Goal: Information Seeking & Learning: Get advice/opinions

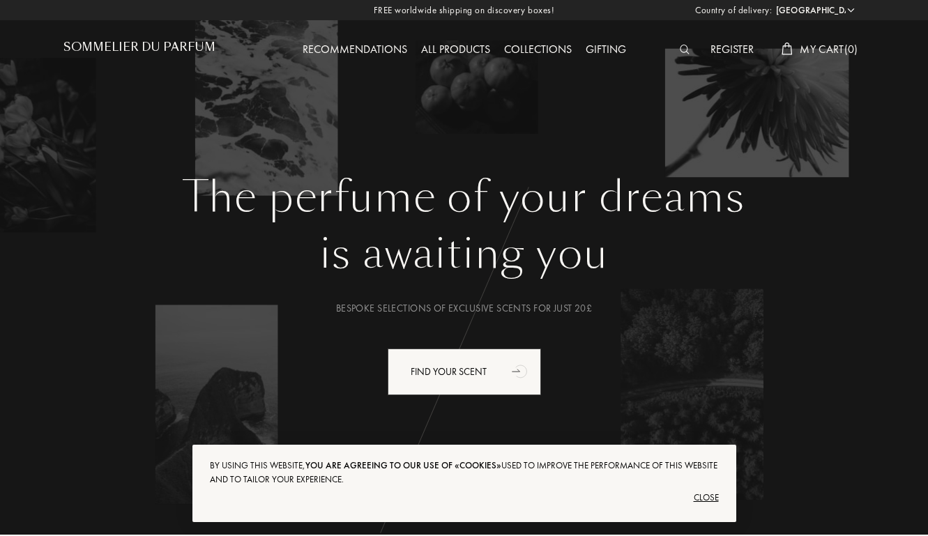
click at [344, 48] on div "Recommendations" at bounding box center [355, 50] width 119 height 18
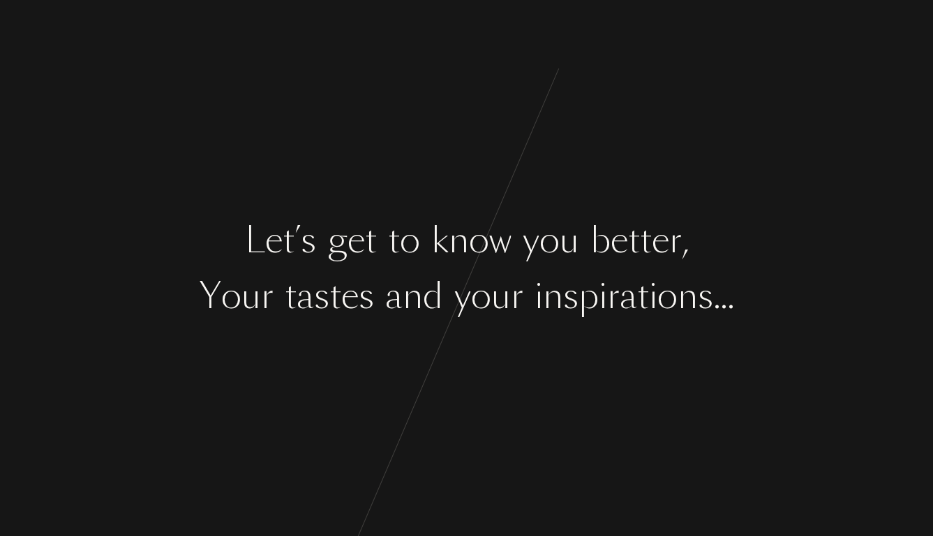
click at [371, 225] on div "t" at bounding box center [371, 240] width 12 height 52
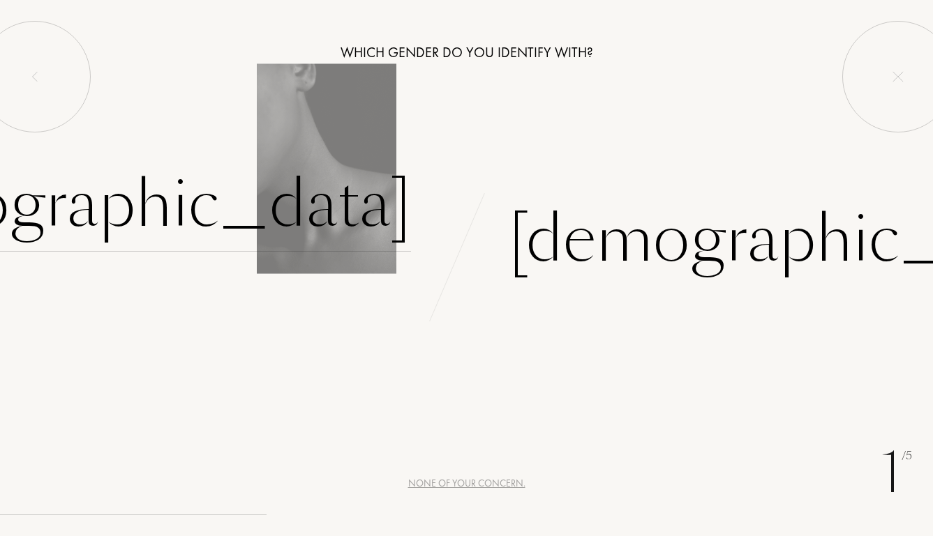
click at [332, 201] on div "[DEMOGRAPHIC_DATA]" at bounding box center [119, 205] width 582 height 94
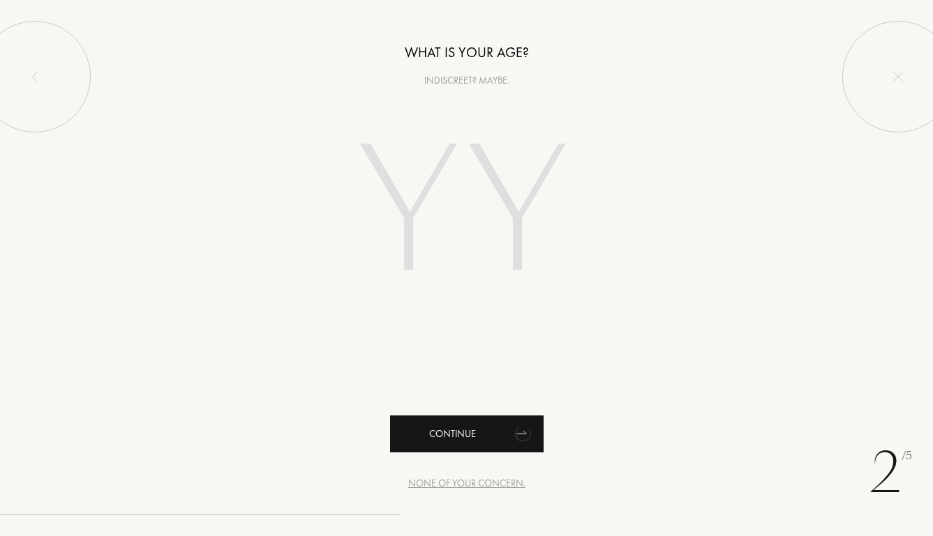
click at [485, 441] on div "Continue" at bounding box center [466, 434] width 153 height 37
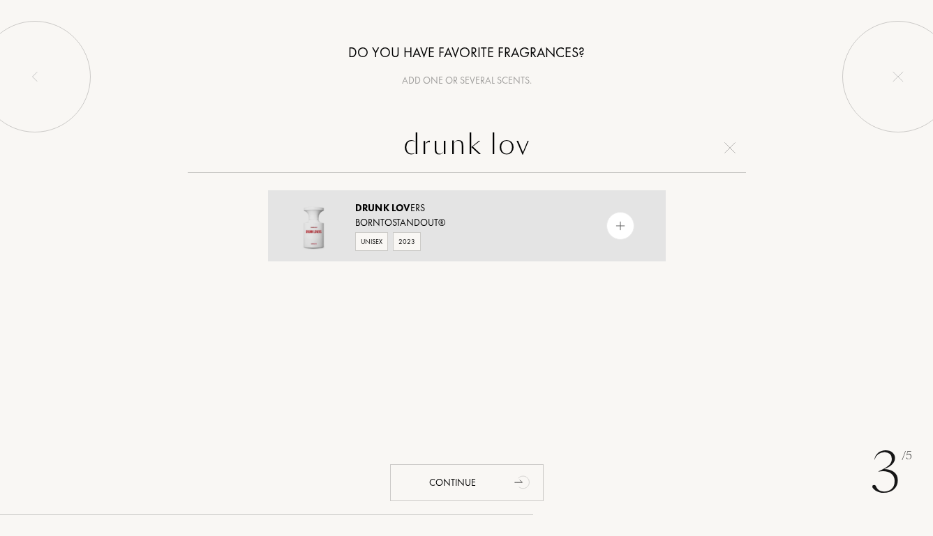
type input "drunk lov"
click at [621, 214] on div at bounding box center [620, 226] width 28 height 28
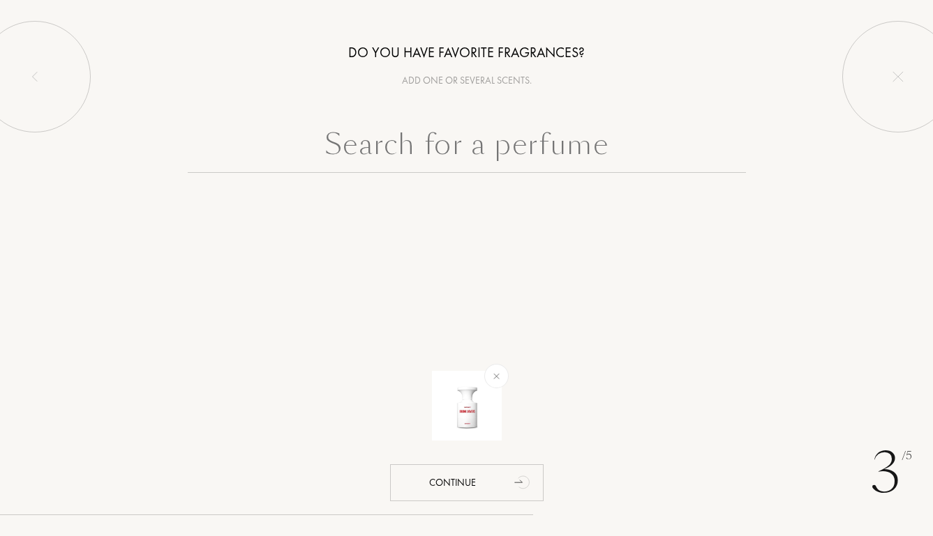
click at [620, 151] on input "text" at bounding box center [467, 148] width 558 height 50
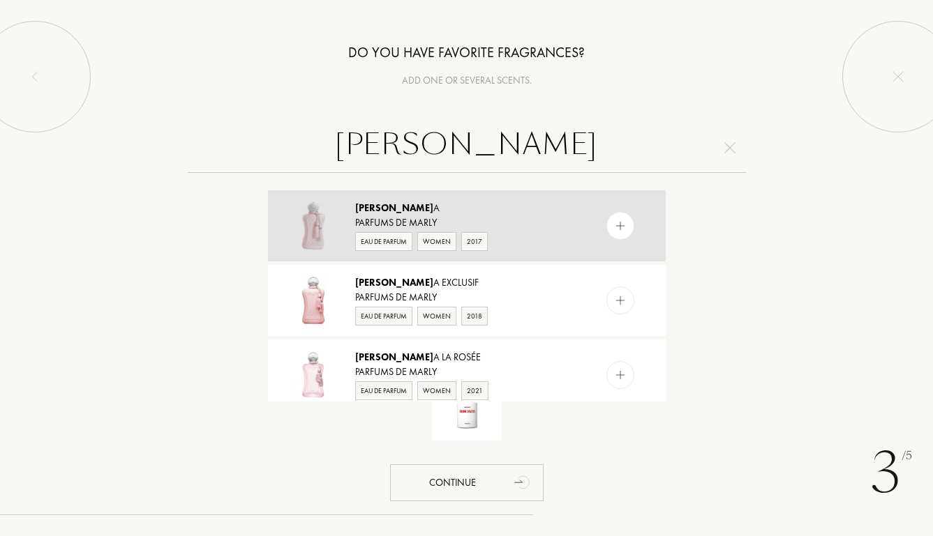
type input "delin"
click at [623, 223] on img at bounding box center [619, 226] width 13 height 13
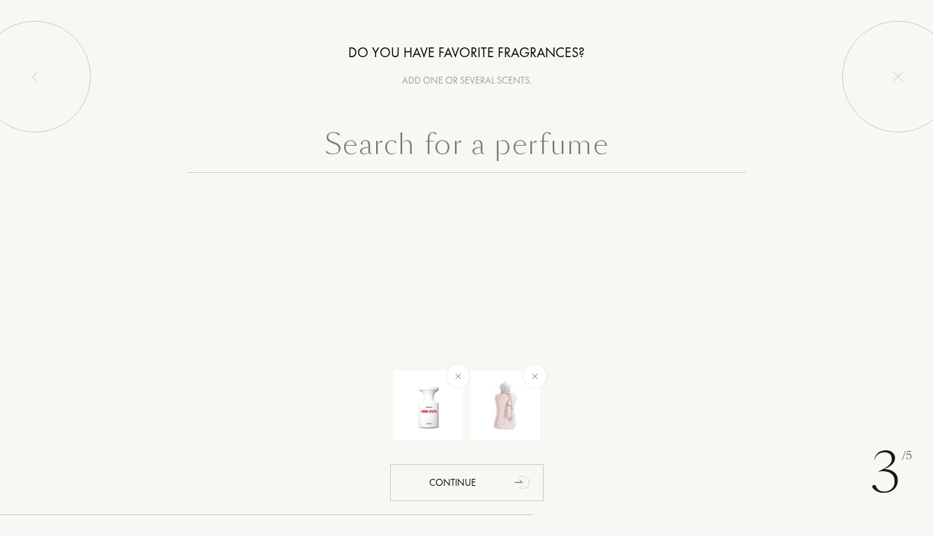
click at [599, 153] on input "text" at bounding box center [467, 148] width 558 height 50
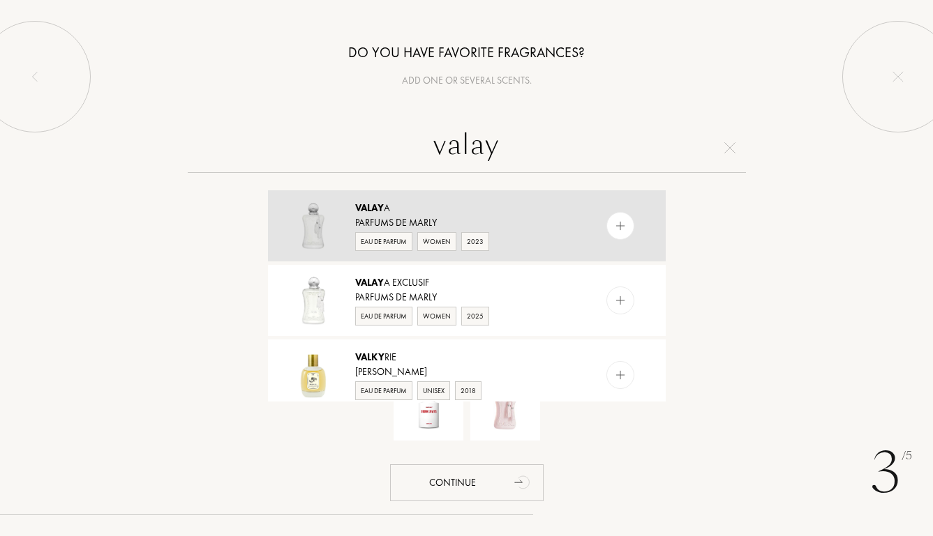
type input "valay"
click at [621, 218] on div at bounding box center [620, 226] width 28 height 28
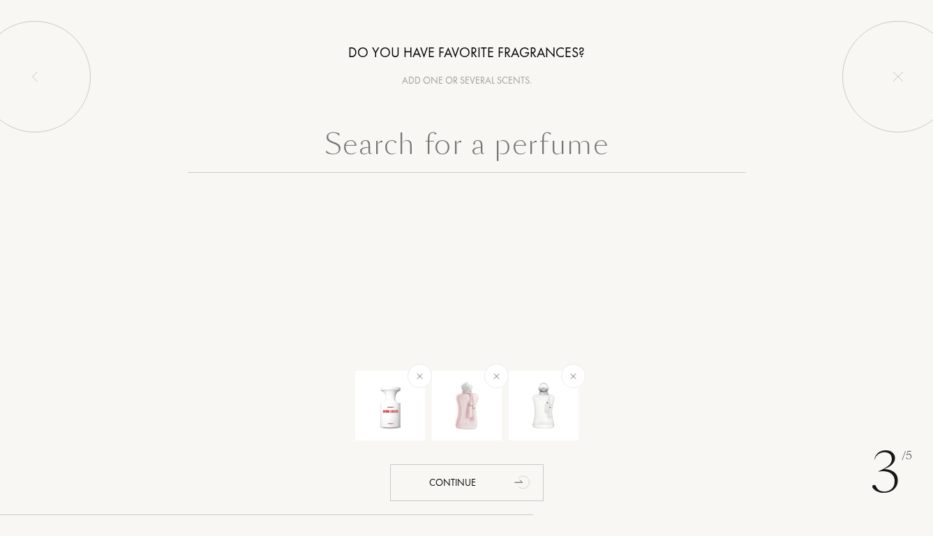
click at [585, 139] on input "text" at bounding box center [467, 148] width 558 height 50
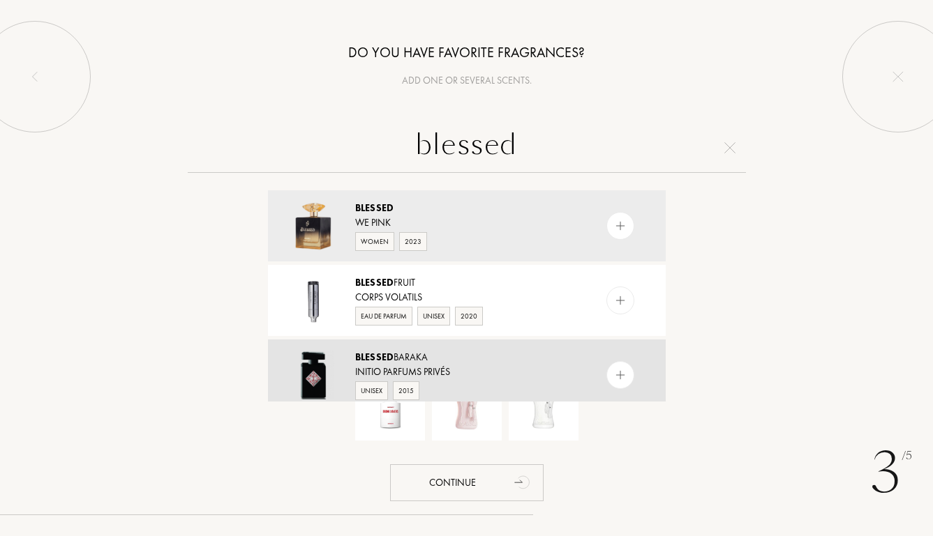
type input "blessed"
click at [622, 366] on div at bounding box center [620, 375] width 28 height 28
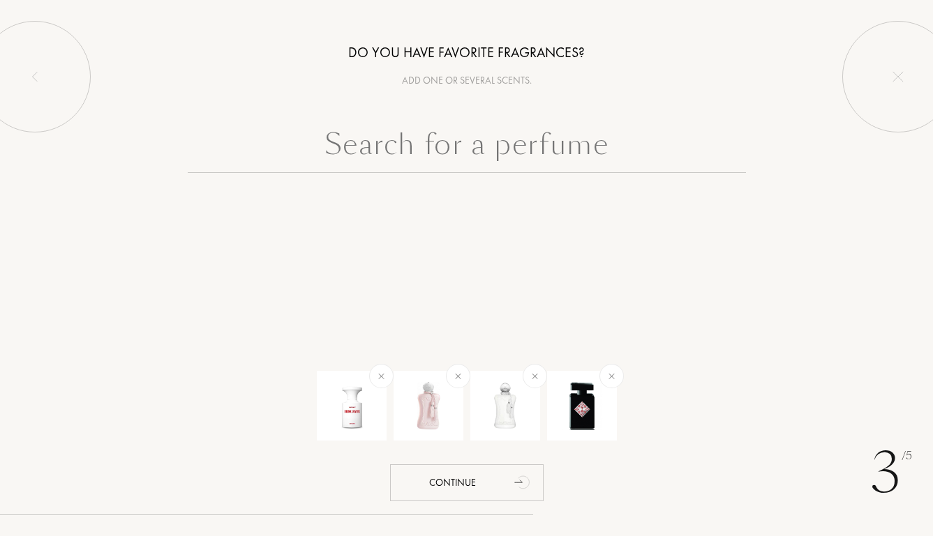
click at [582, 145] on input "text" at bounding box center [467, 148] width 558 height 50
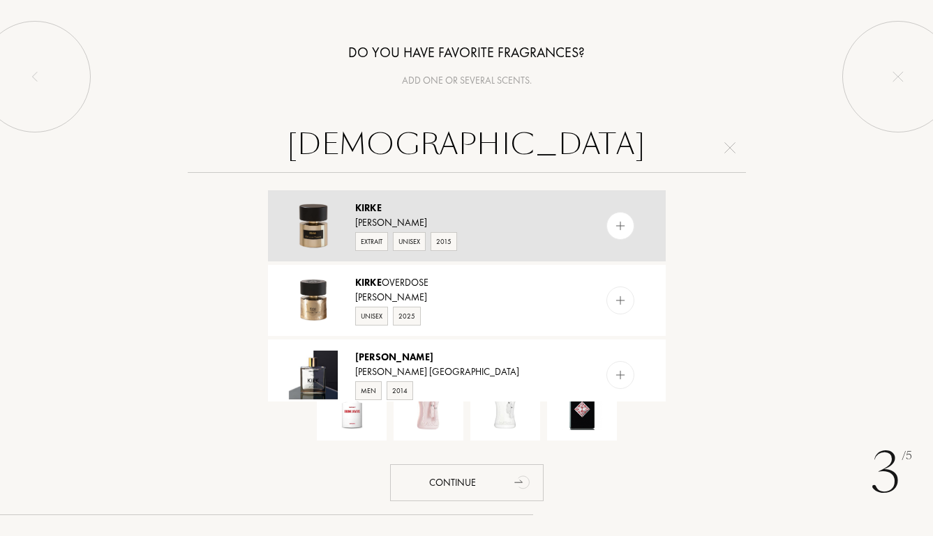
type input "kirke"
click at [619, 229] on img at bounding box center [619, 226] width 13 height 13
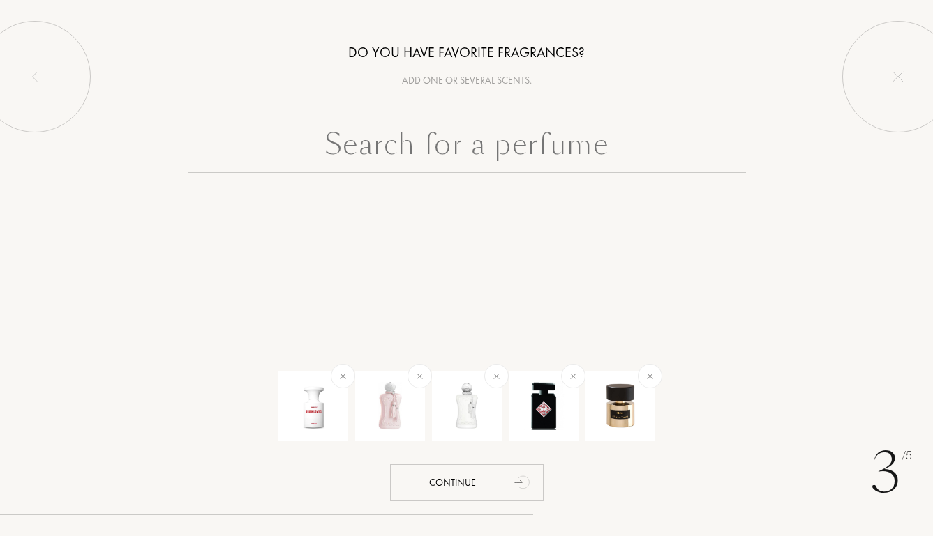
click at [594, 144] on input "text" at bounding box center [467, 148] width 558 height 50
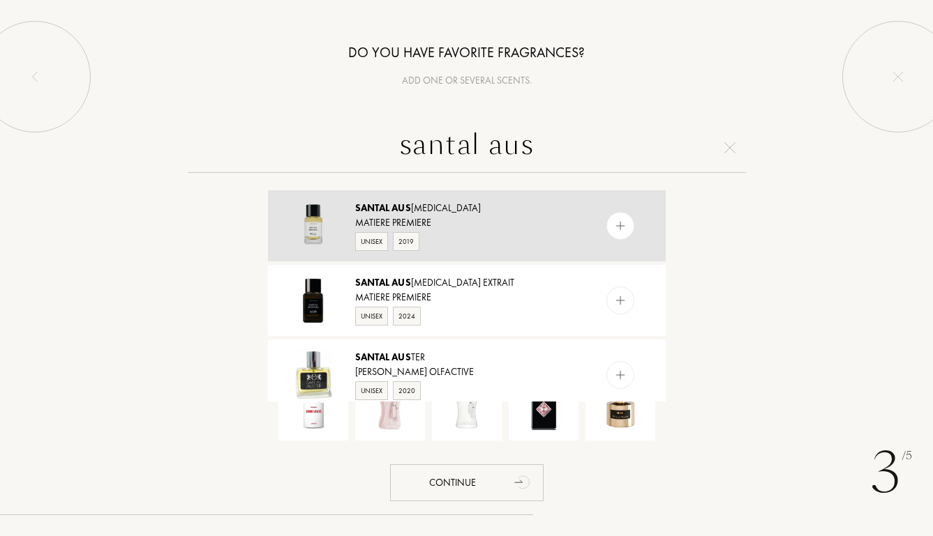
type input "santal aus"
click at [618, 221] on img at bounding box center [619, 226] width 13 height 13
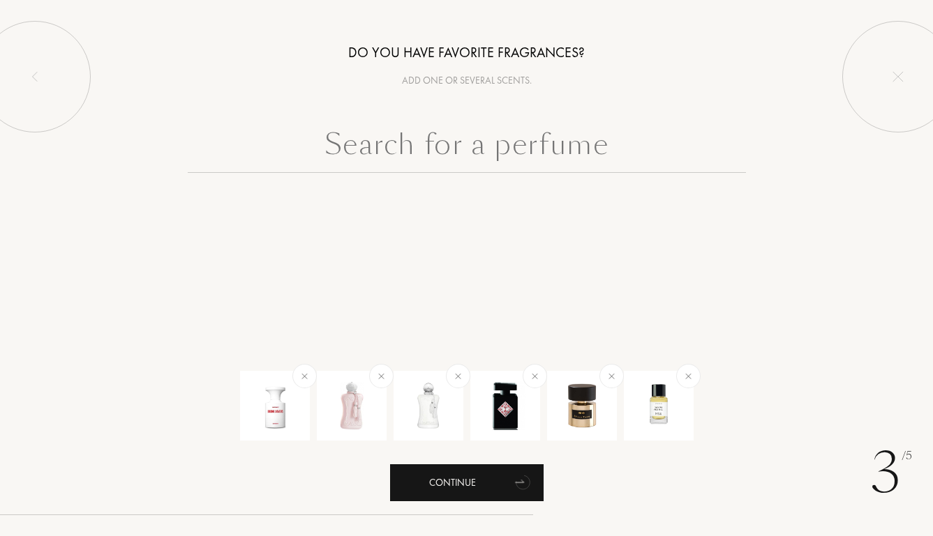
click at [465, 469] on div "Continue" at bounding box center [466, 483] width 153 height 37
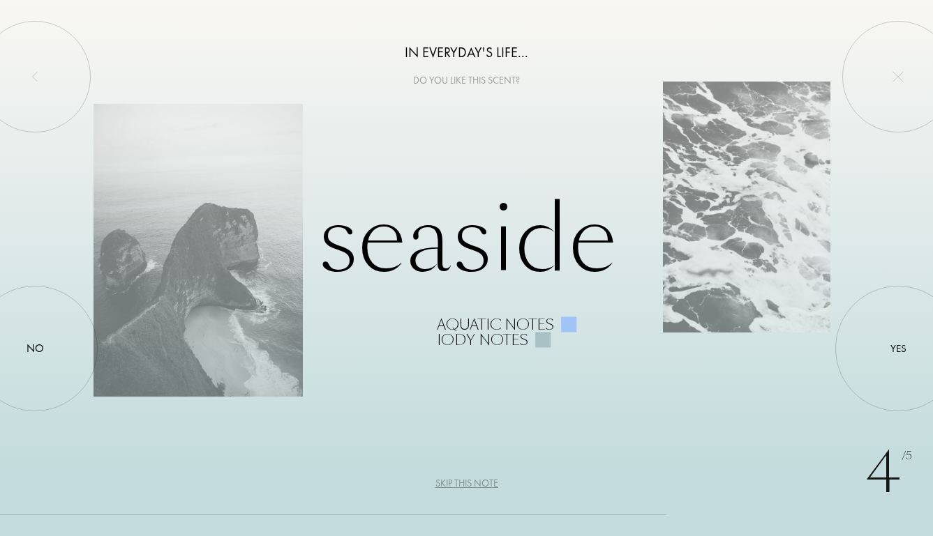
click at [462, 481] on div "Skip this note" at bounding box center [466, 483] width 63 height 15
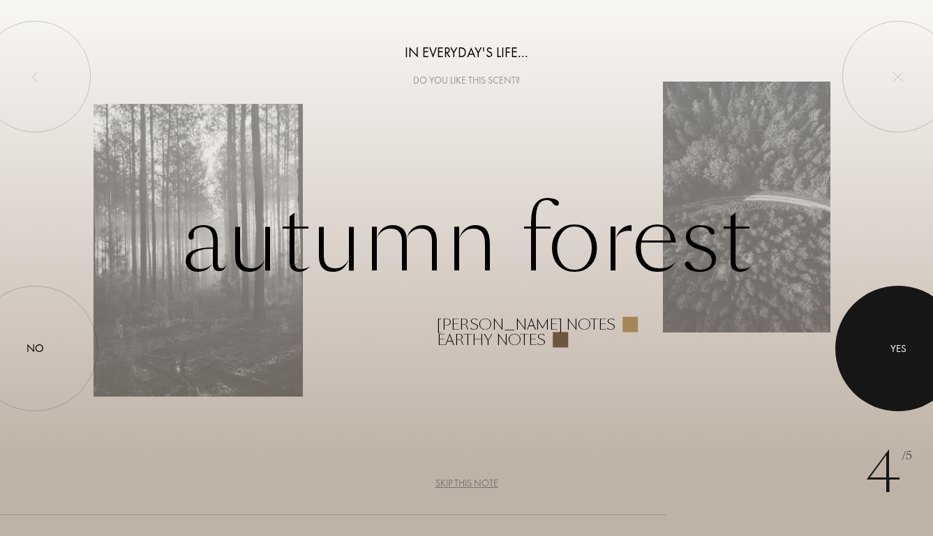
click at [903, 356] on div "Yes" at bounding box center [898, 349] width 16 height 16
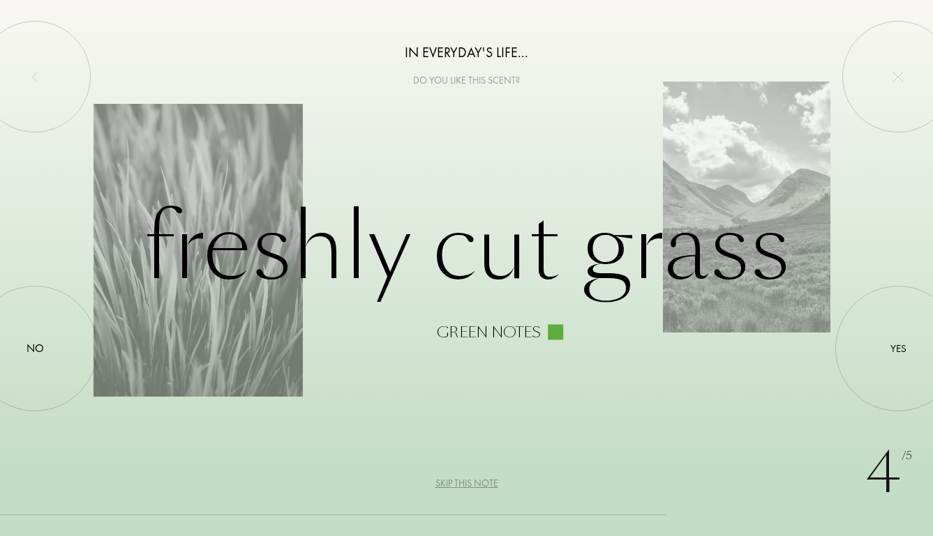
click at [485, 485] on div "Skip this note" at bounding box center [466, 483] width 63 height 15
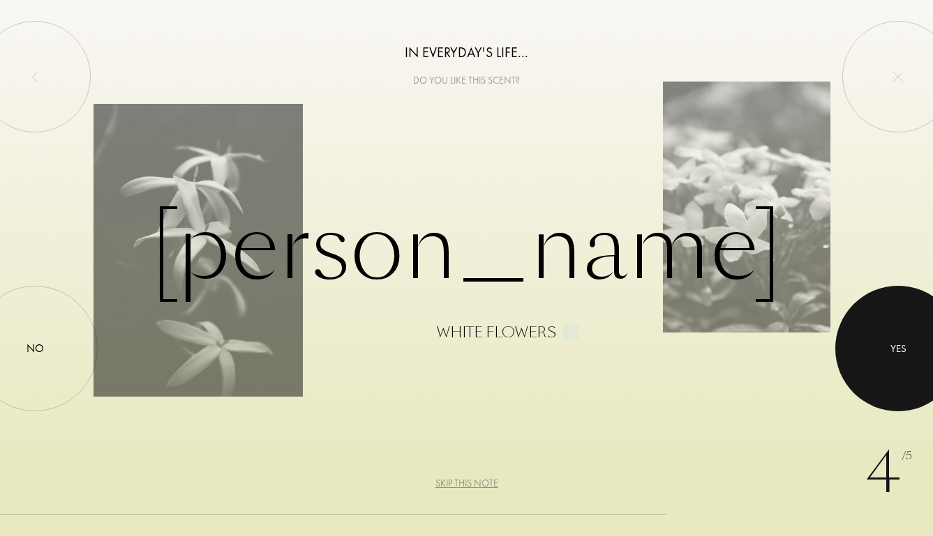
click at [870, 363] on div at bounding box center [898, 349] width 126 height 126
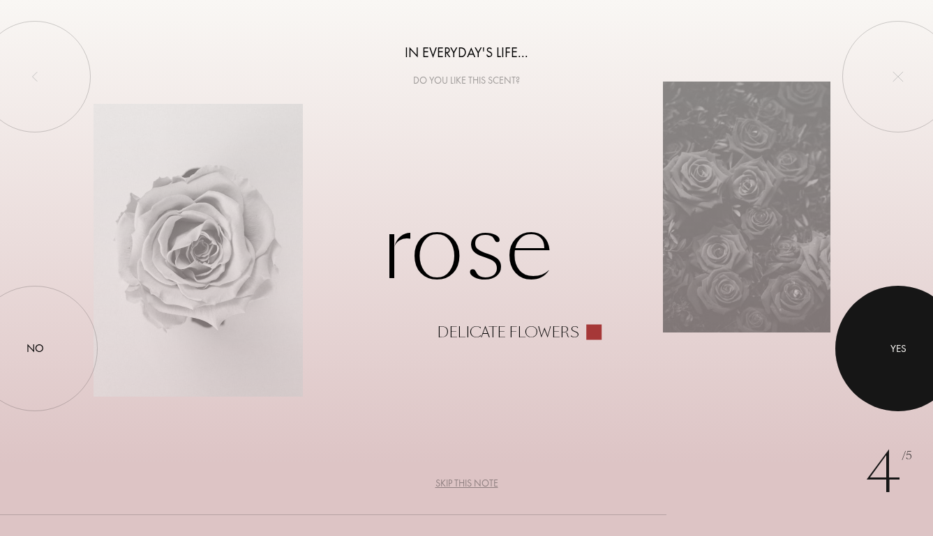
click at [909, 361] on div at bounding box center [898, 349] width 126 height 126
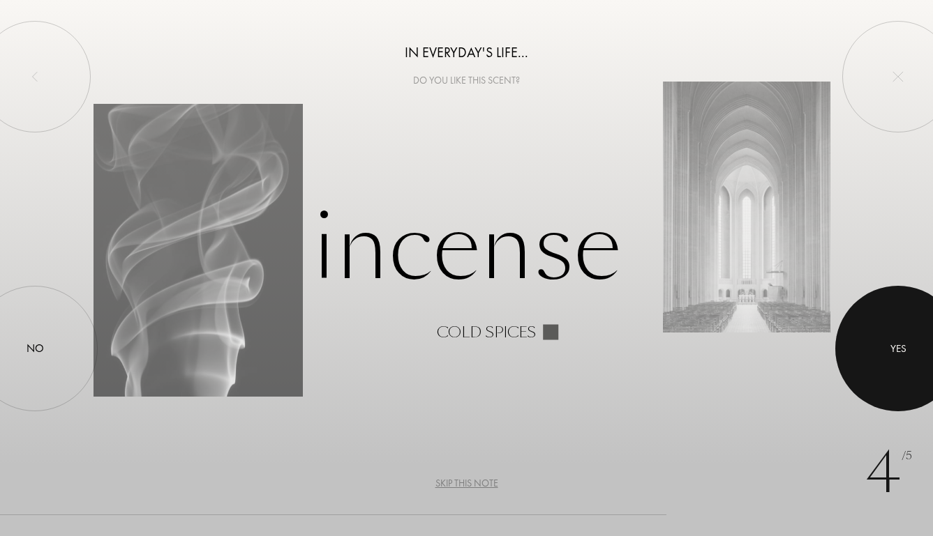
click at [892, 372] on div at bounding box center [898, 349] width 126 height 126
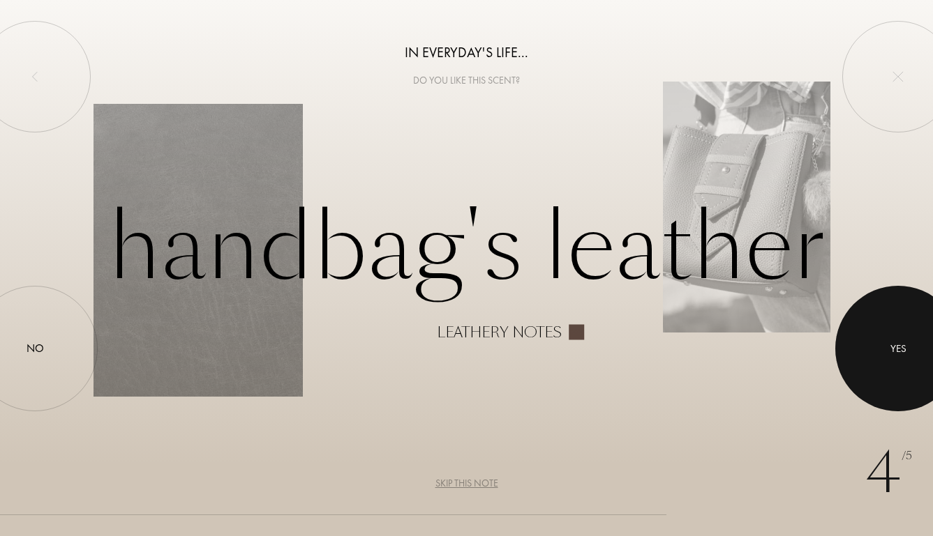
click at [880, 379] on div at bounding box center [898, 349] width 126 height 126
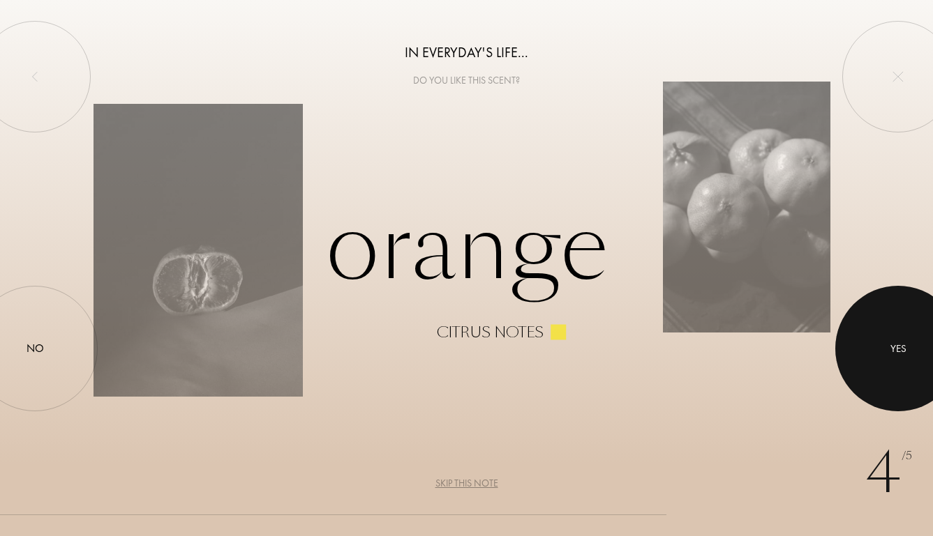
click at [889, 350] on div at bounding box center [898, 349] width 126 height 126
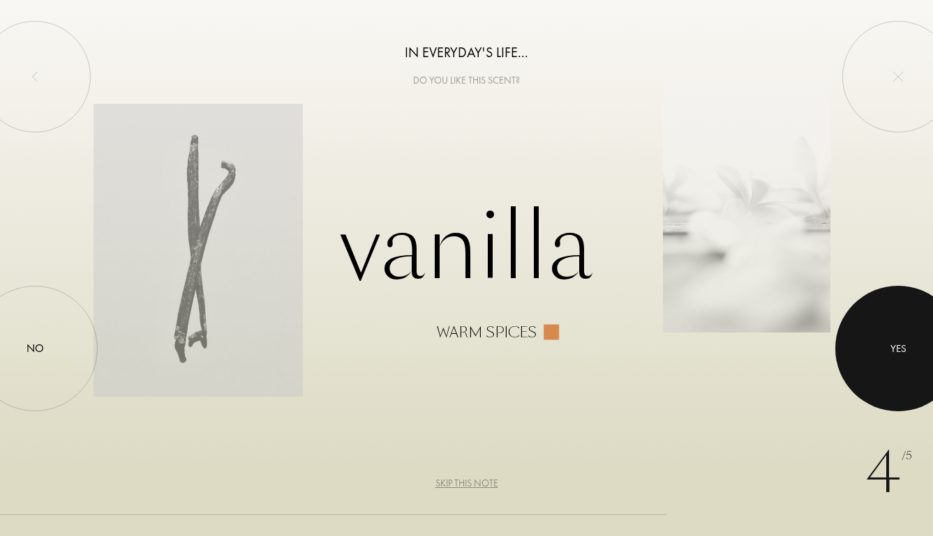
click at [877, 350] on div at bounding box center [898, 349] width 126 height 126
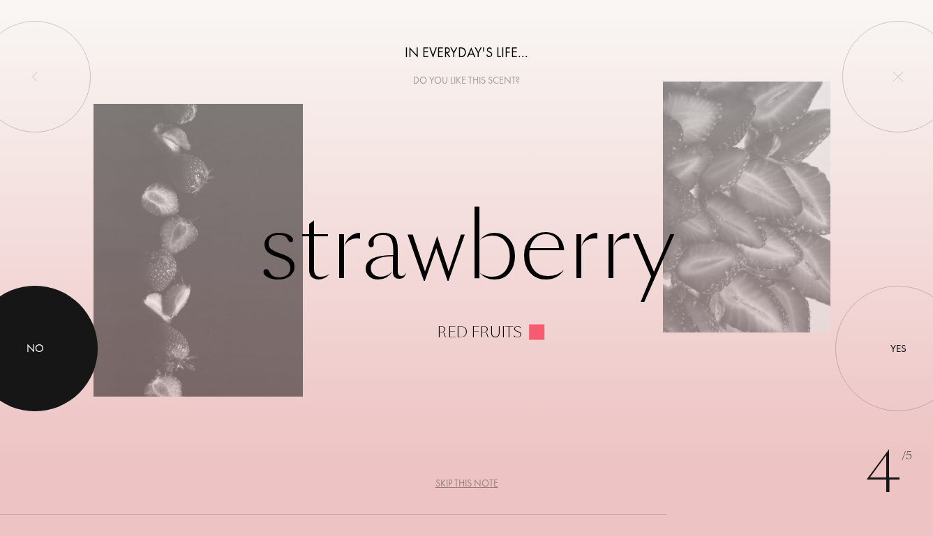
click at [28, 352] on div "No" at bounding box center [35, 348] width 17 height 17
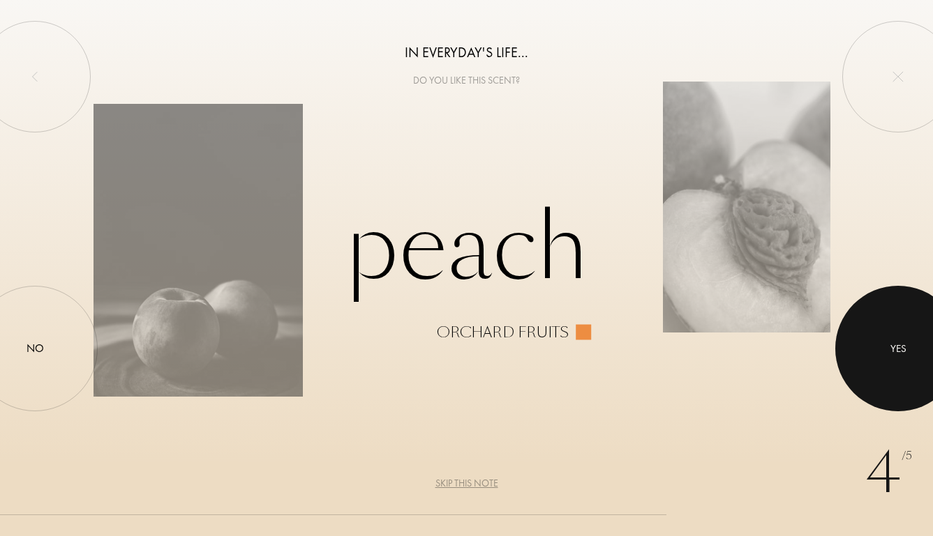
click at [878, 314] on div at bounding box center [898, 349] width 126 height 126
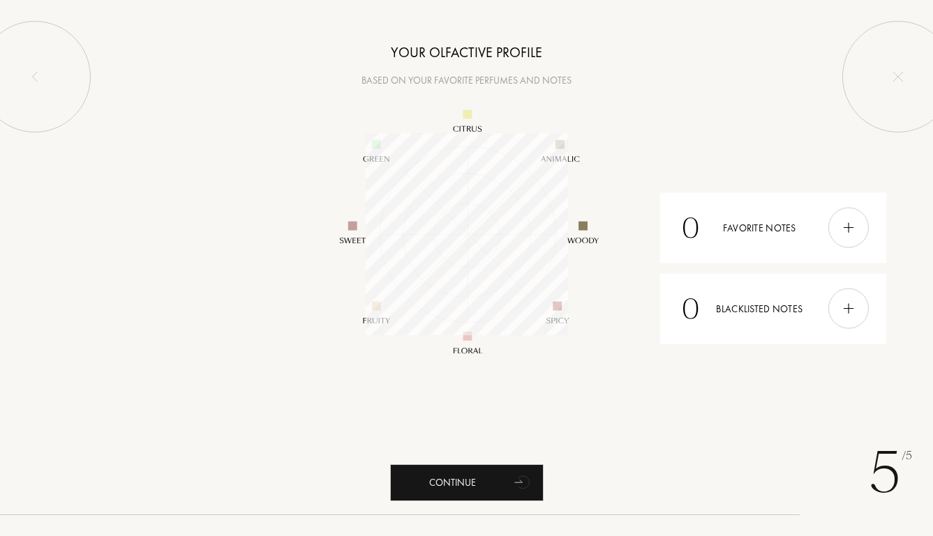
scroll to position [202, 202]
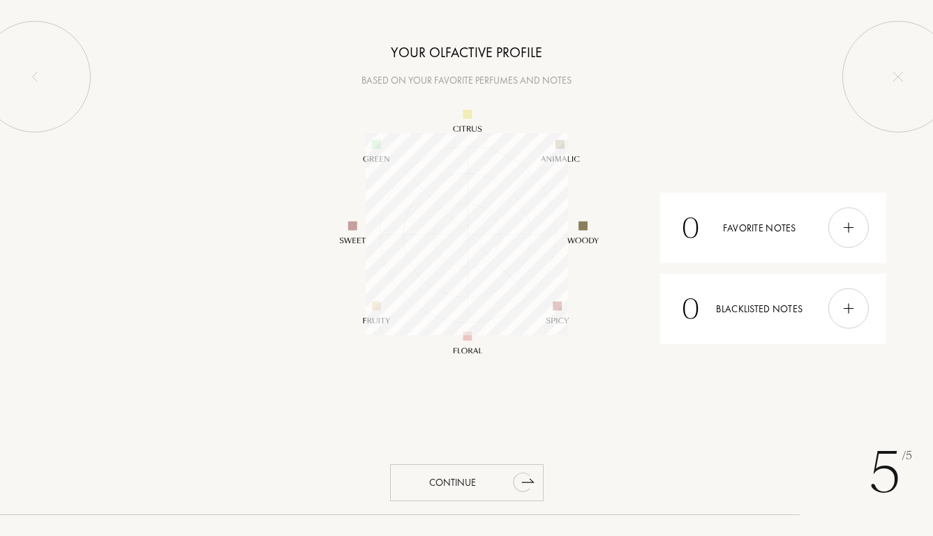
click at [492, 485] on div "Continue" at bounding box center [466, 483] width 153 height 37
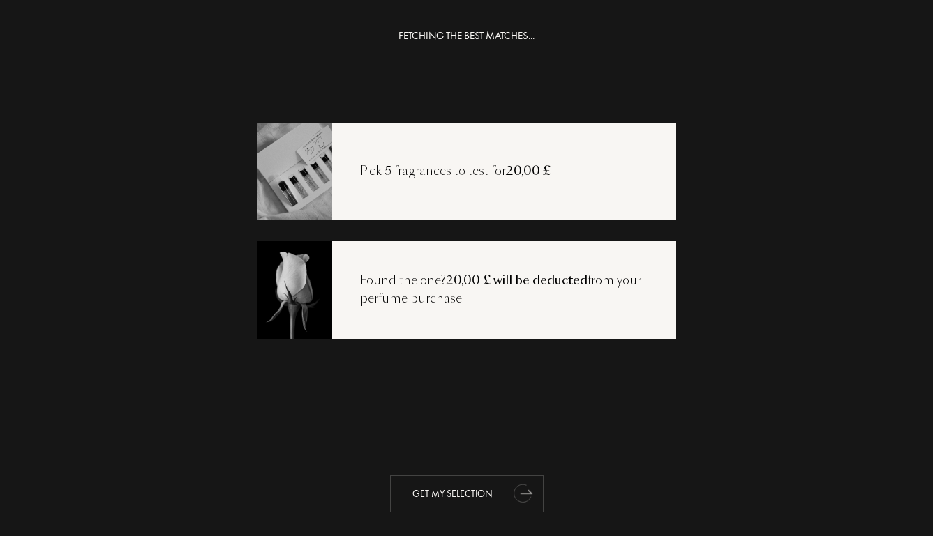
click at [486, 493] on div "Get my selection" at bounding box center [466, 494] width 153 height 37
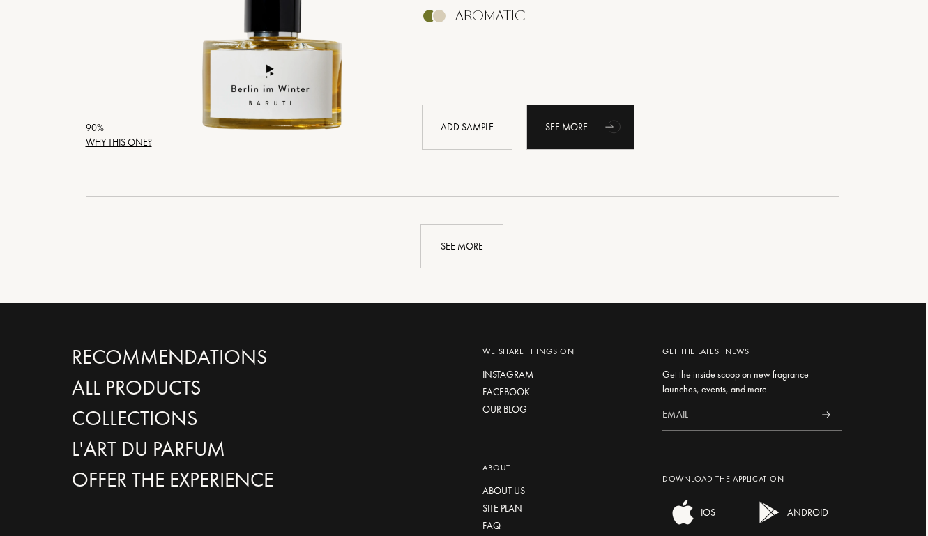
scroll to position [3417, 2]
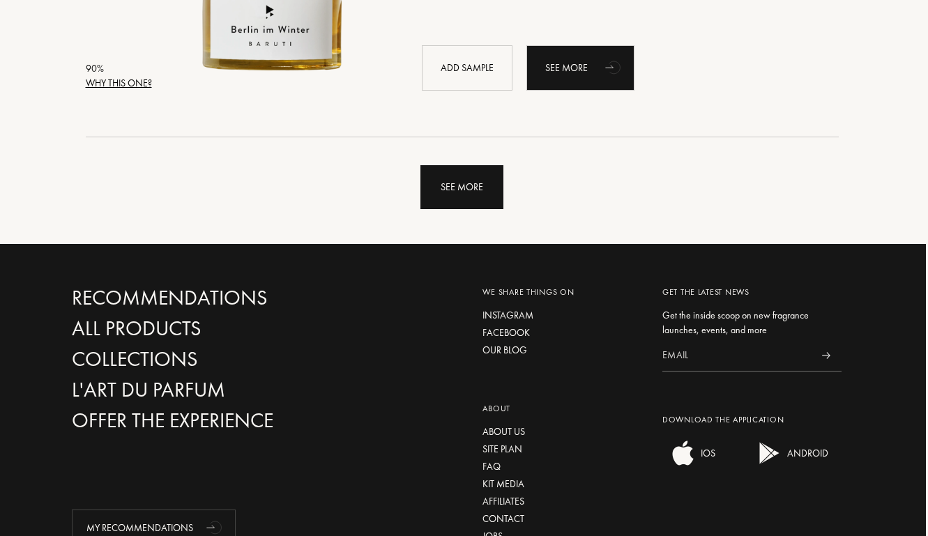
click at [476, 192] on div "See more" at bounding box center [462, 187] width 83 height 44
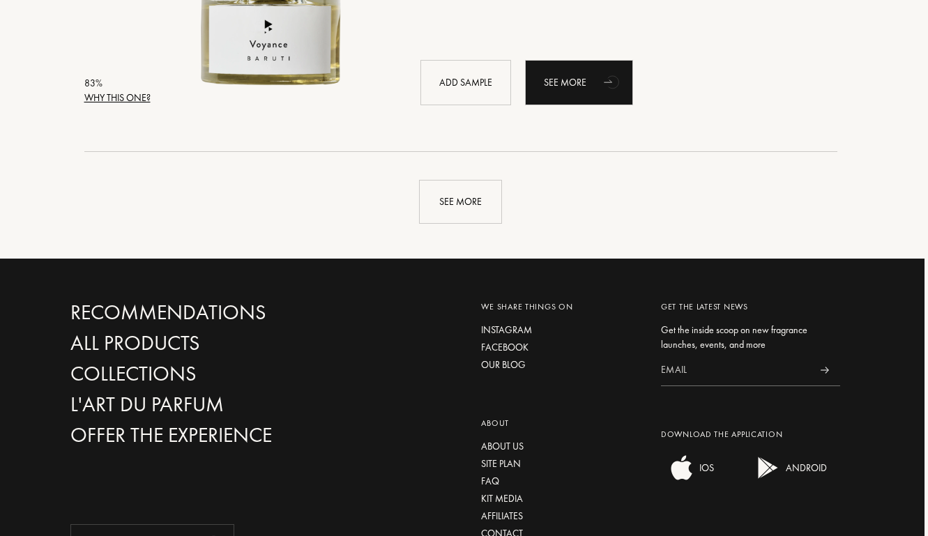
scroll to position [6735, 3]
